Goal: Transaction & Acquisition: Purchase product/service

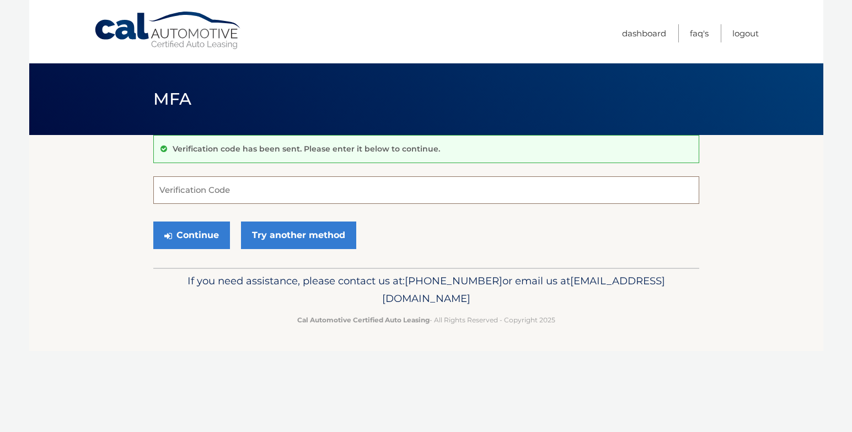
click at [307, 199] on input "Verification Code" at bounding box center [426, 191] width 546 height 28
type input "634488"
click at [205, 234] on button "Continue" at bounding box center [191, 236] width 77 height 28
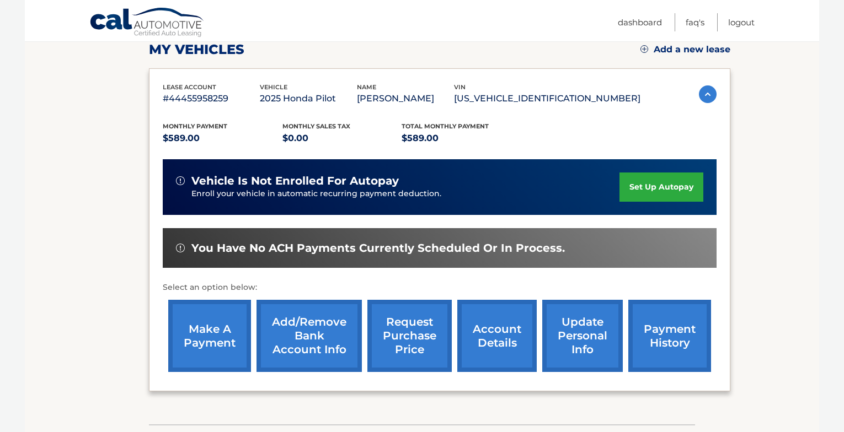
scroll to position [165, 0]
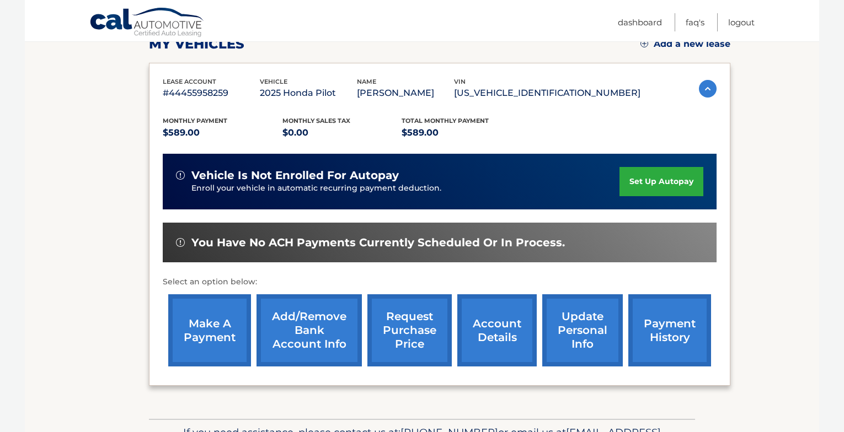
click at [211, 330] on link "make a payment" at bounding box center [209, 331] width 83 height 72
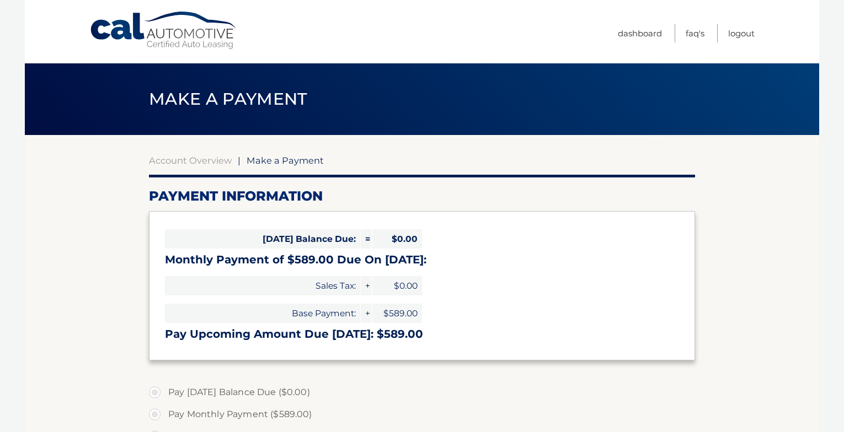
select select "ZTYyZjk5MDUtNGMzMC00OTNlLWIxM2YtMThmMzRkODdlYTM2"
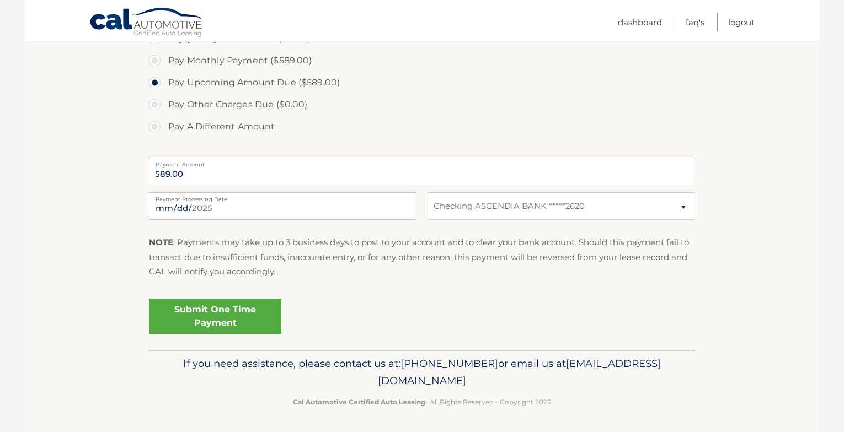
scroll to position [356, 0]
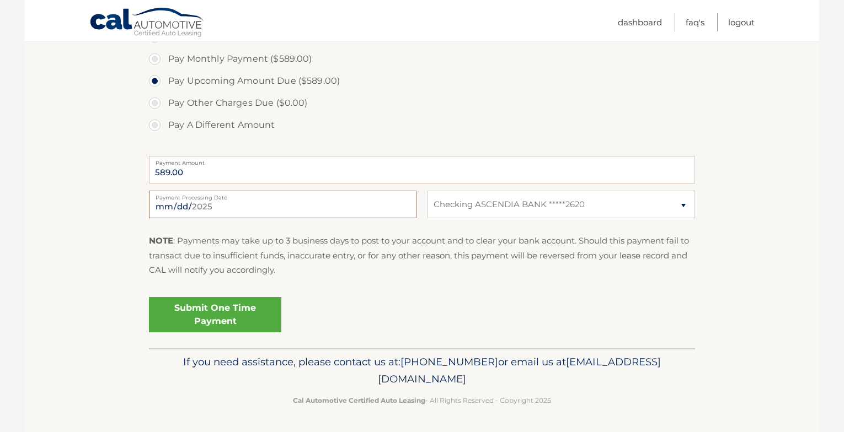
click at [215, 210] on input "2025-09-30" at bounding box center [283, 205] width 268 height 28
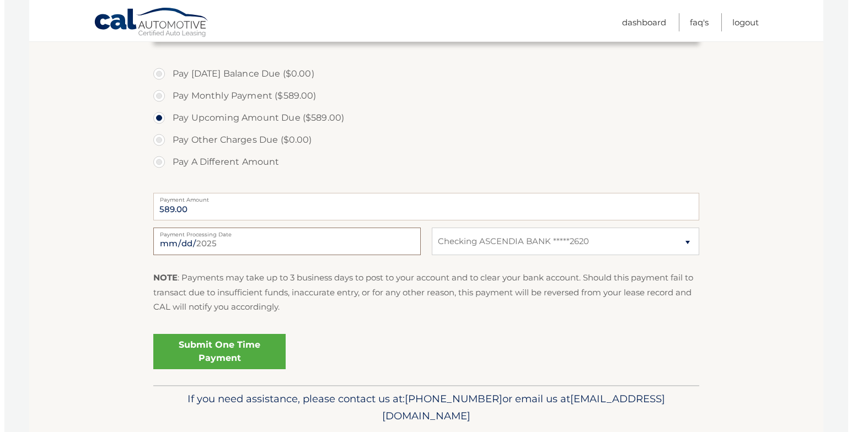
scroll to position [301, 0]
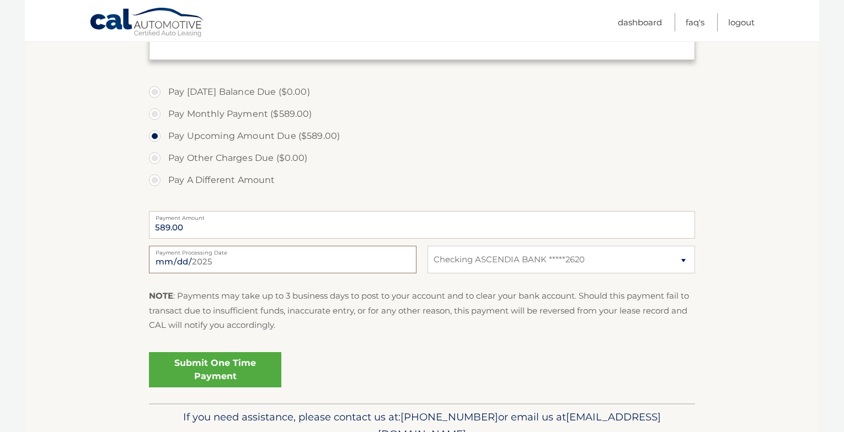
click at [180, 259] on input "2025-10-08" at bounding box center [283, 260] width 268 height 28
type input "2025-10-06"
click at [242, 368] on link "Submit One Time Payment" at bounding box center [215, 369] width 132 height 35
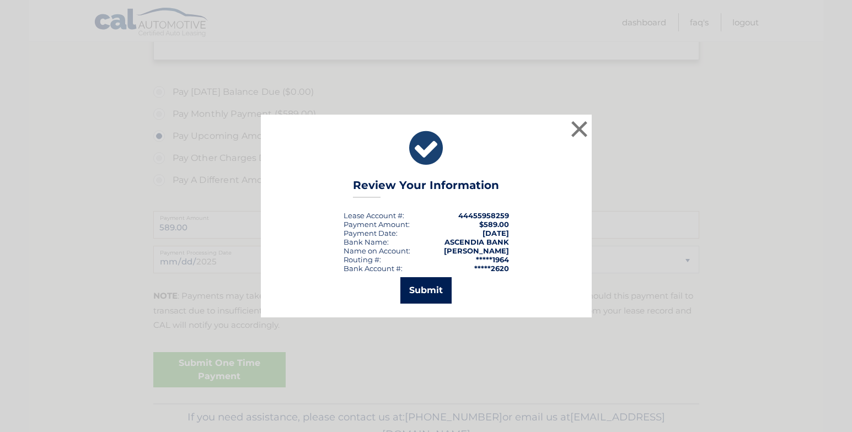
click at [423, 288] on button "Submit" at bounding box center [425, 290] width 51 height 26
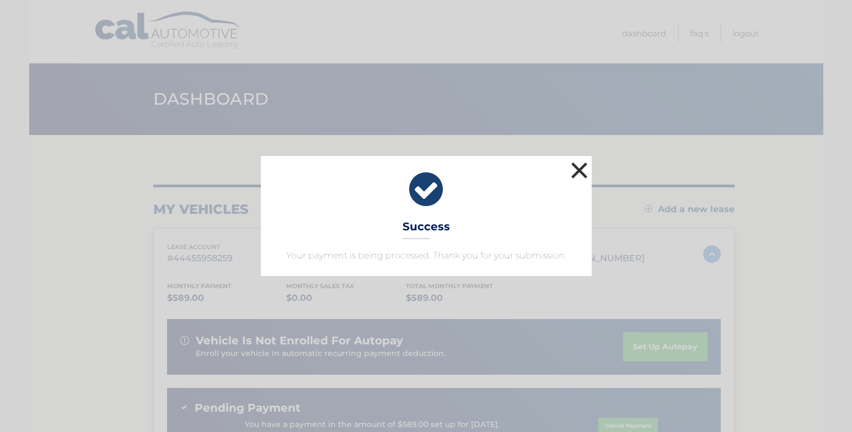
click at [580, 170] on button "×" at bounding box center [580, 170] width 22 height 22
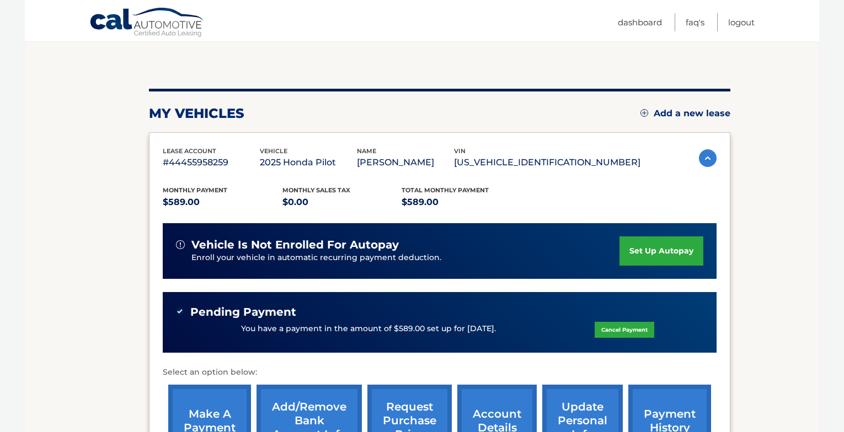
scroll to position [110, 0]
